Goal: Find specific page/section: Find specific page/section

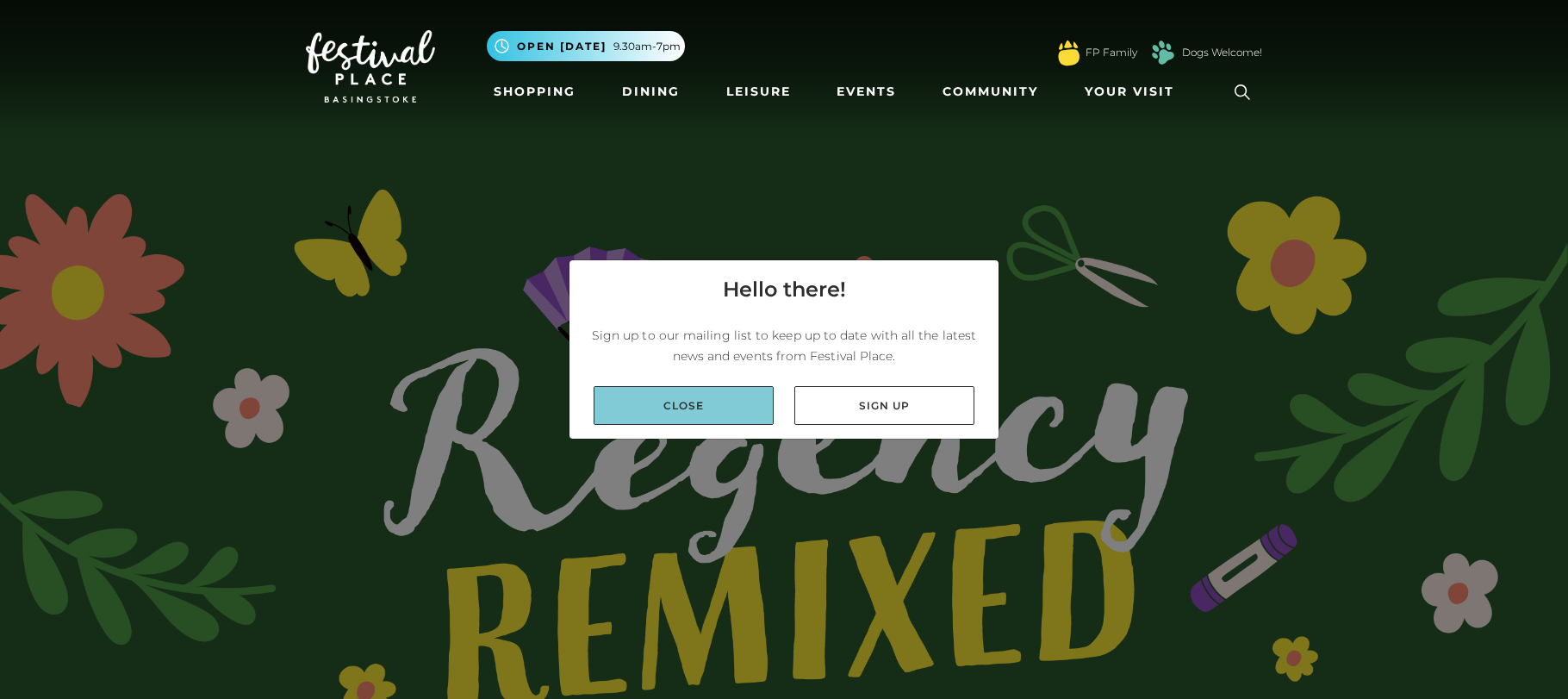
click at [650, 394] on link "Close" at bounding box center [684, 405] width 180 height 39
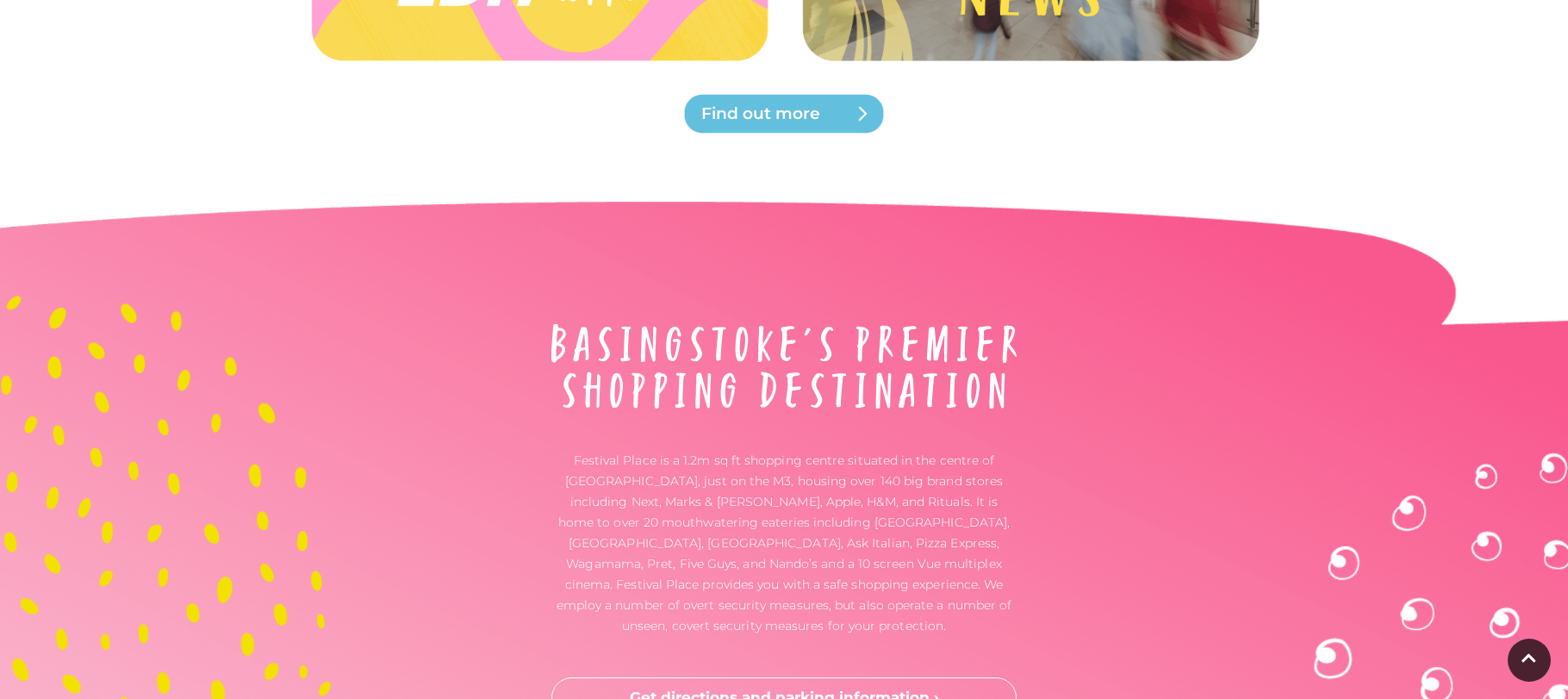
scroll to position [5719, 0]
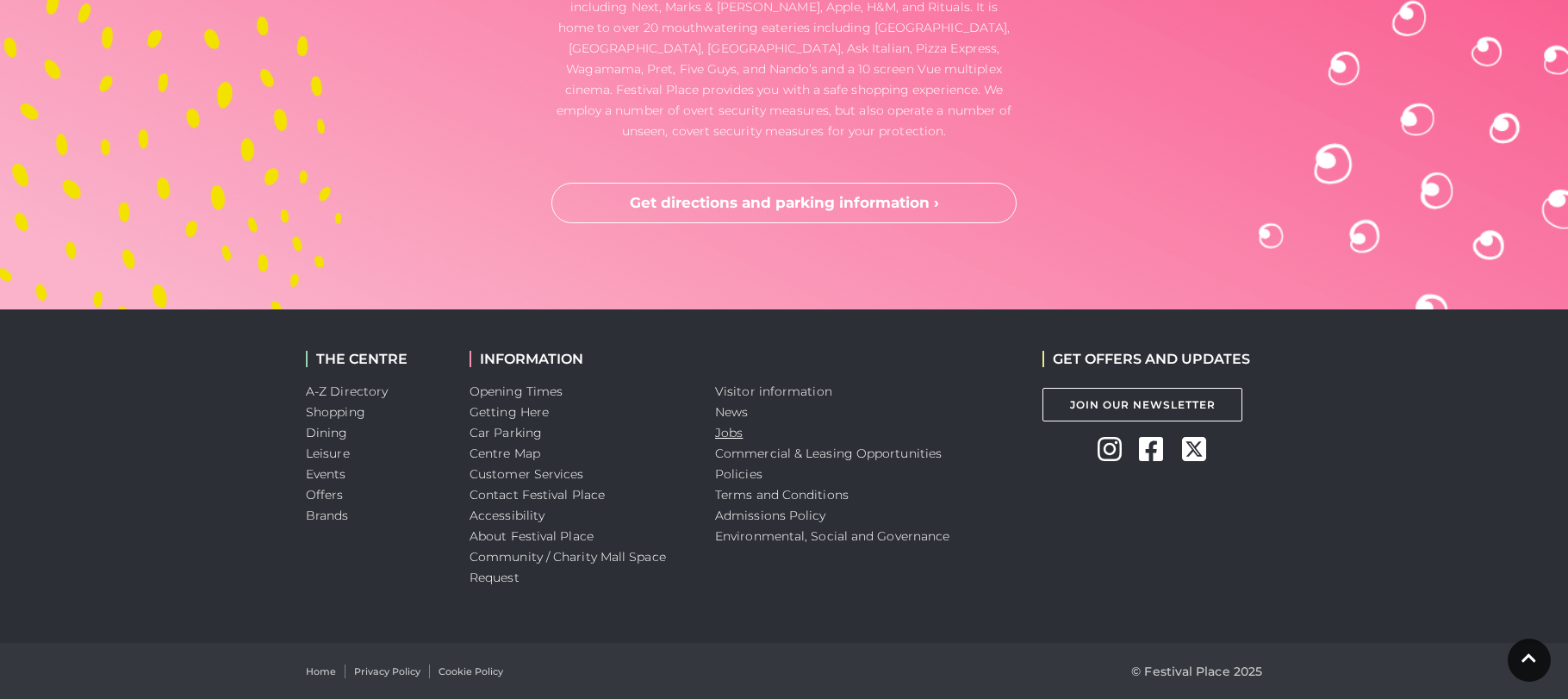
click at [734, 426] on link "Jobs" at bounding box center [729, 433] width 28 height 16
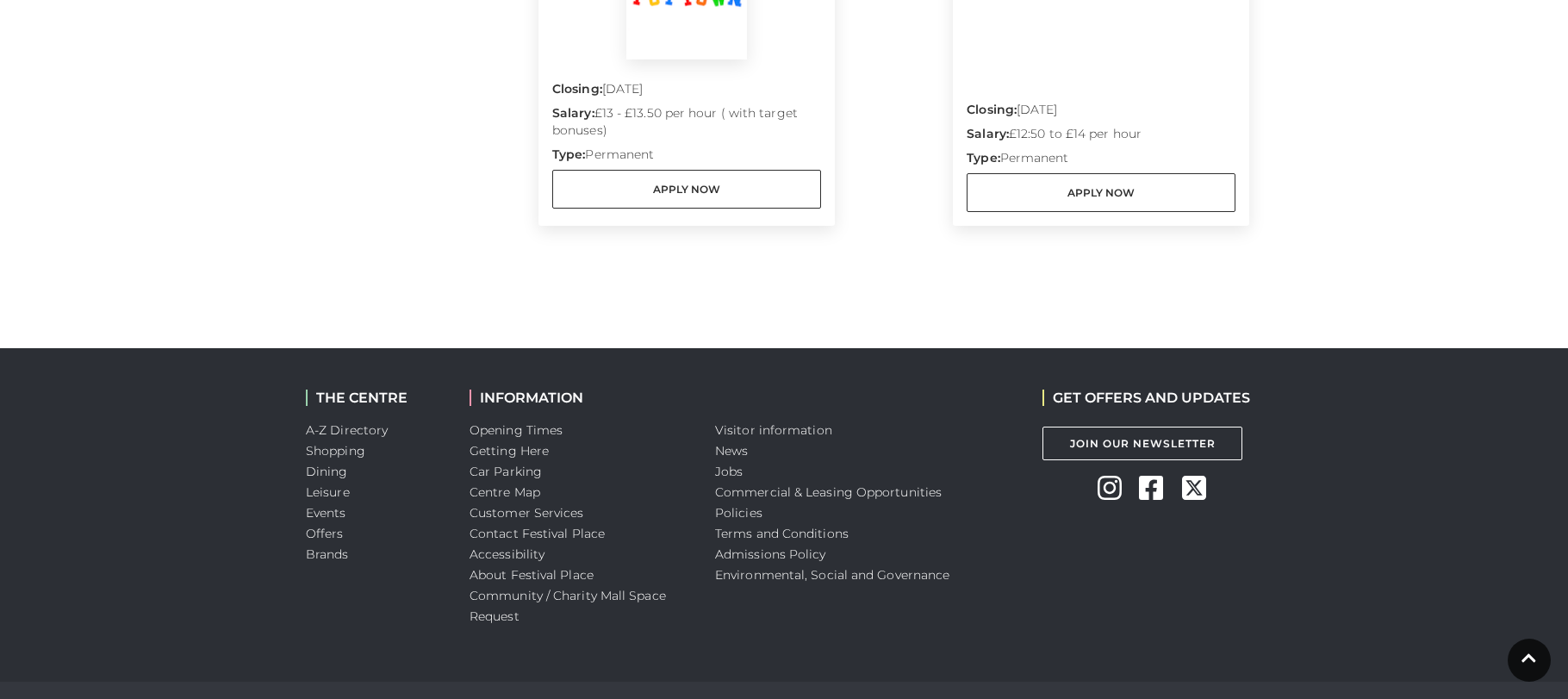
scroll to position [1894, 0]
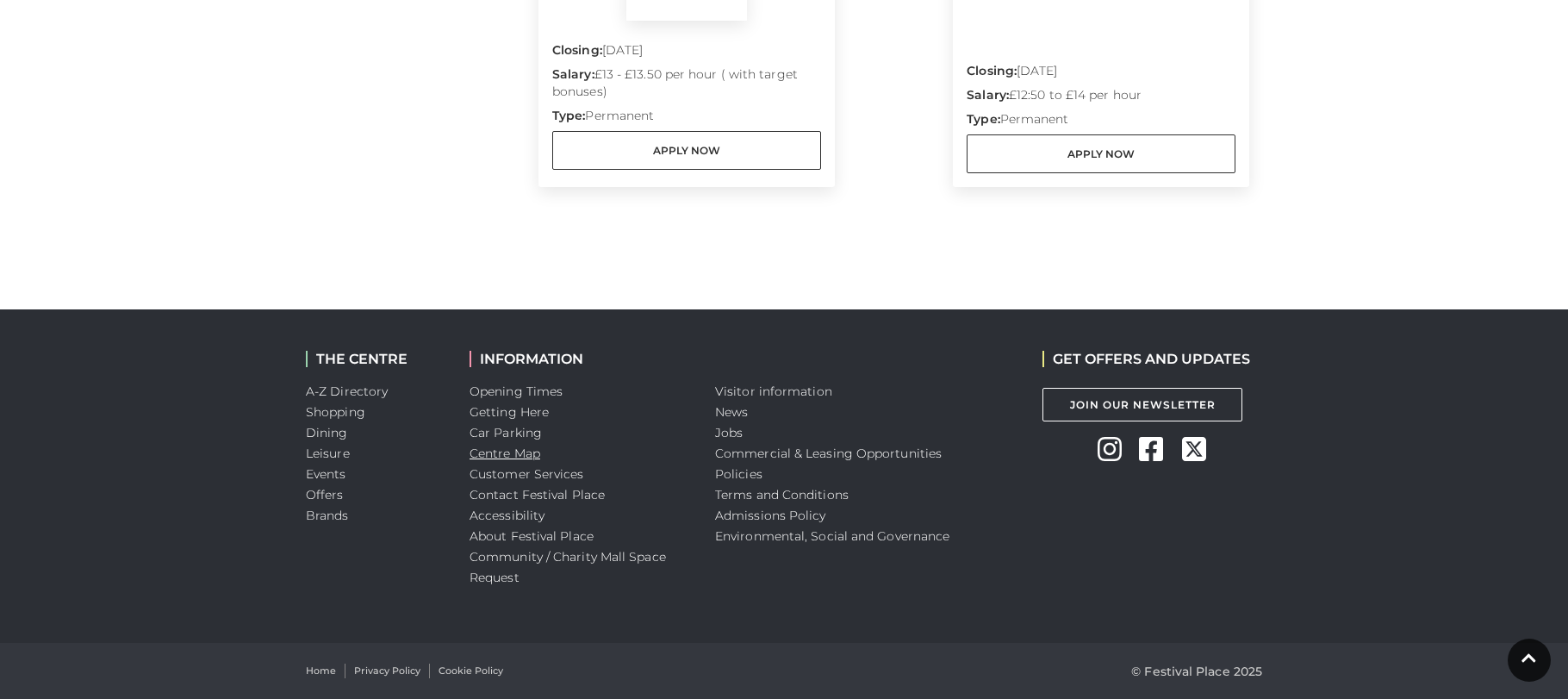
click at [525, 454] on link "Centre Map" at bounding box center [505, 453] width 71 height 16
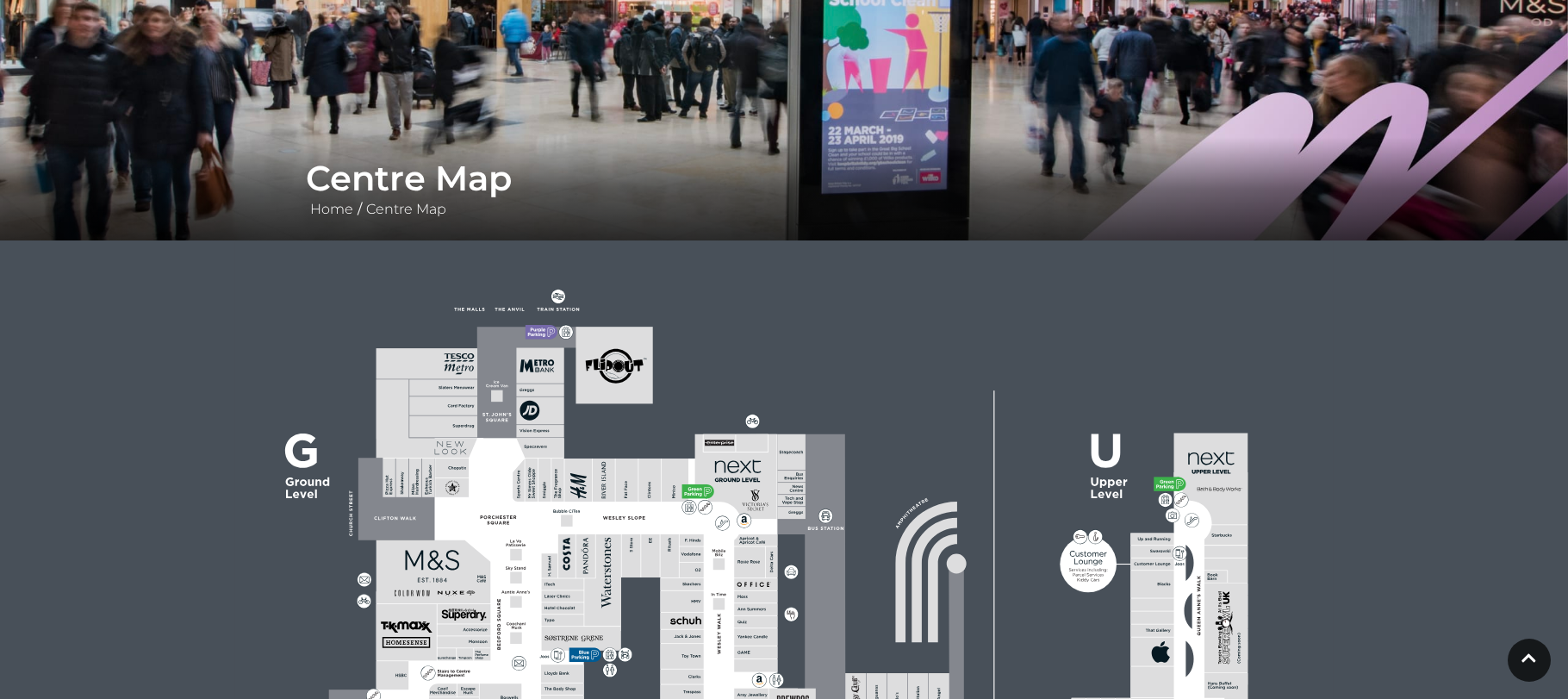
scroll to position [218, 0]
